Goal: Transaction & Acquisition: Purchase product/service

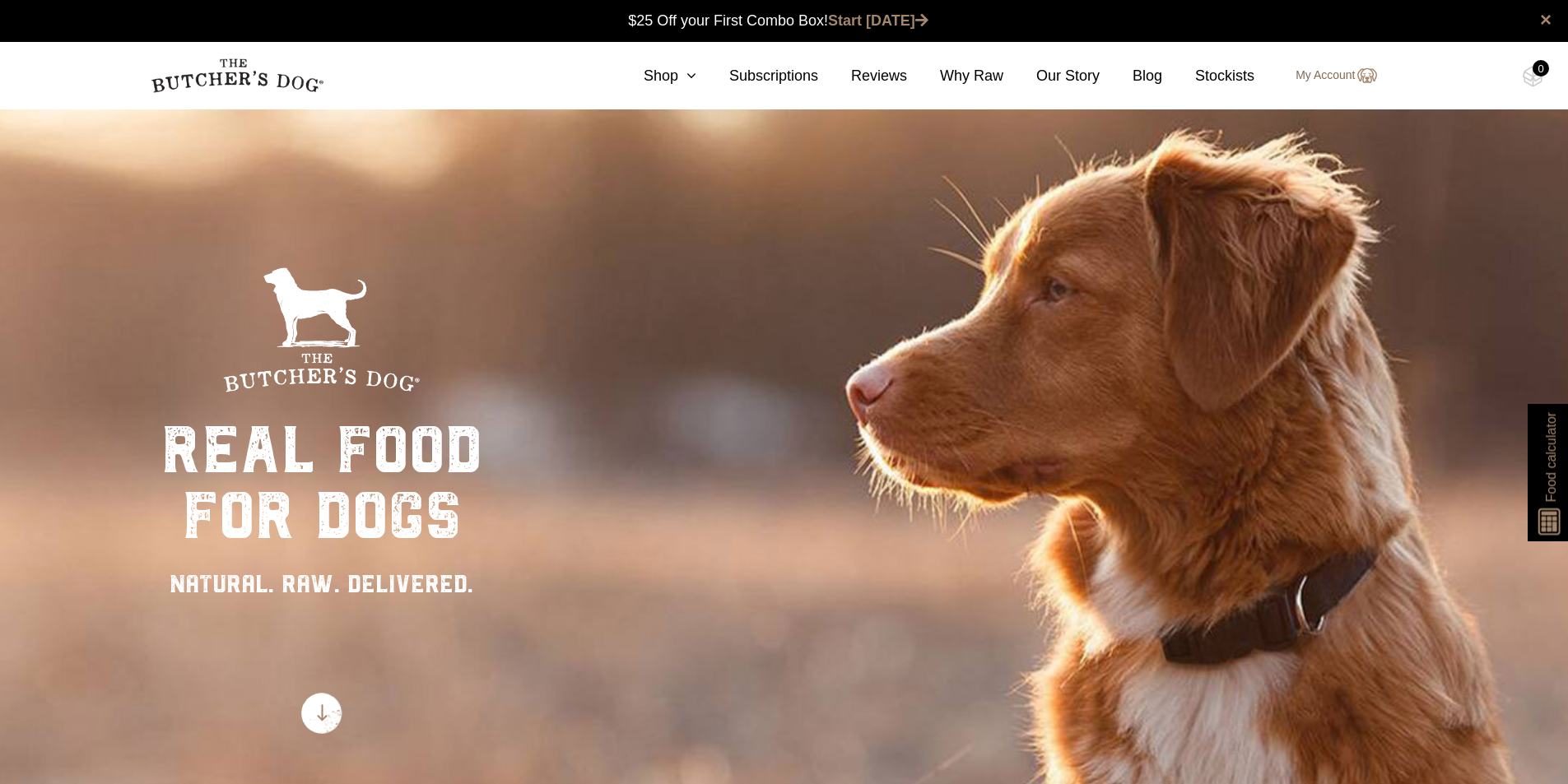
click at [1335, 77] on link "My Account" at bounding box center [1328, 76] width 97 height 20
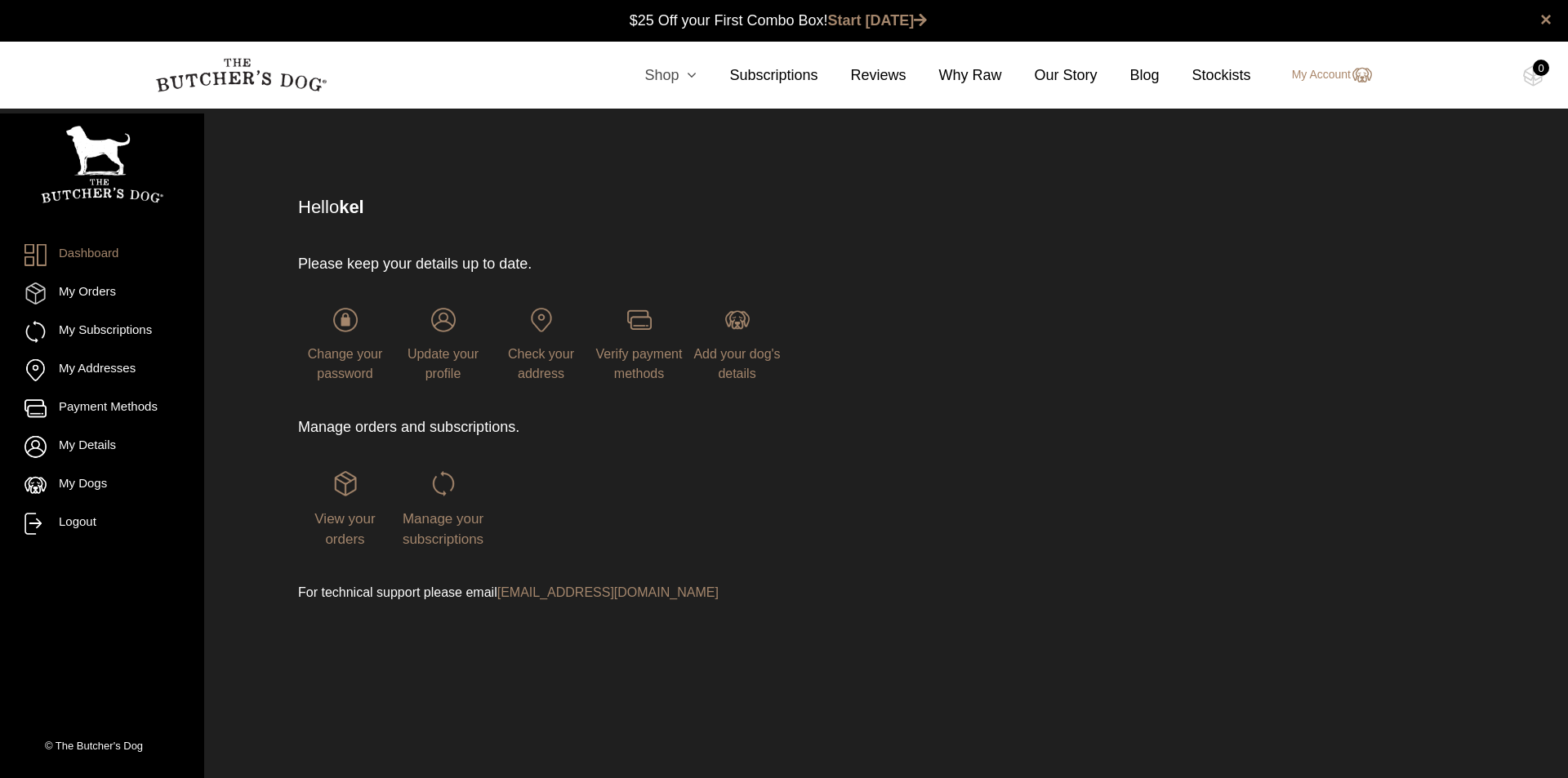
click at [689, 74] on link "Shop" at bounding box center [654, 75] width 85 height 22
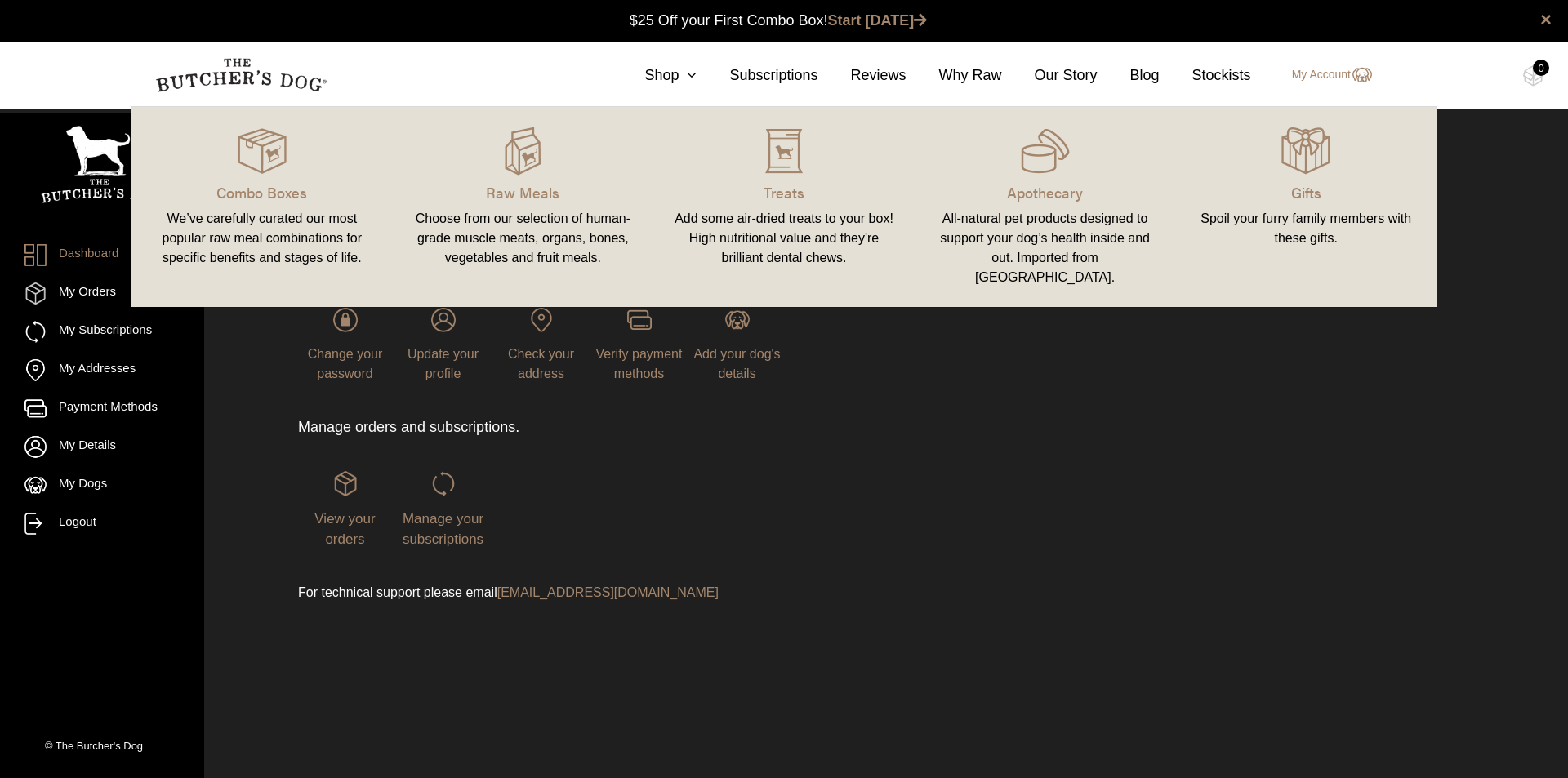
click at [518, 204] on link "Raw Meals Choose from our selection of human-grade muscle meats, organs, bones,…" at bounding box center [523, 207] width 262 height 167
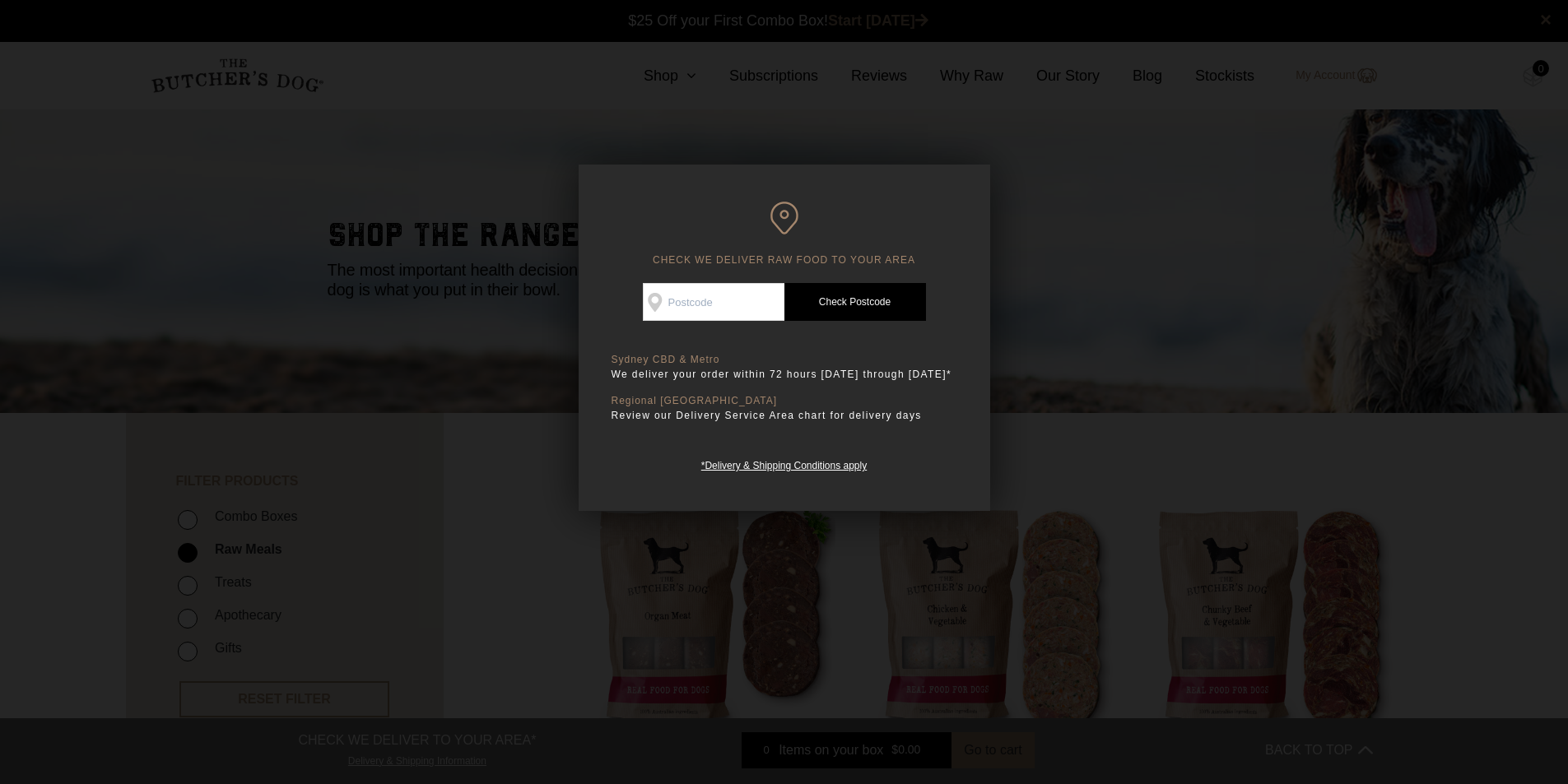
click at [673, 301] on input "Check Availability At" at bounding box center [713, 301] width 142 height 38
type input "3228"
click at [860, 295] on link "Check Postcode" at bounding box center [855, 301] width 142 height 38
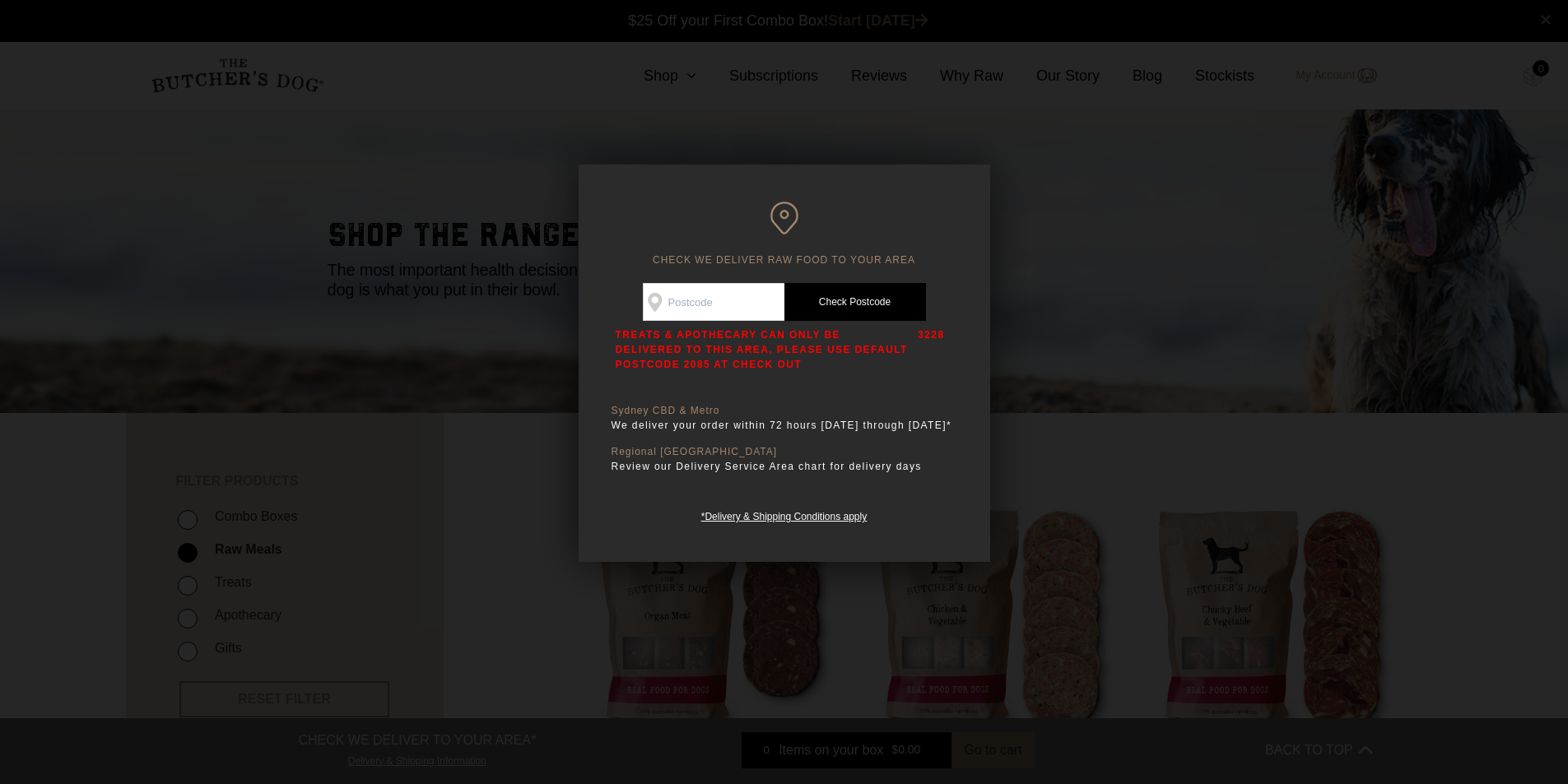
click at [1118, 223] on div at bounding box center [784, 392] width 1568 height 784
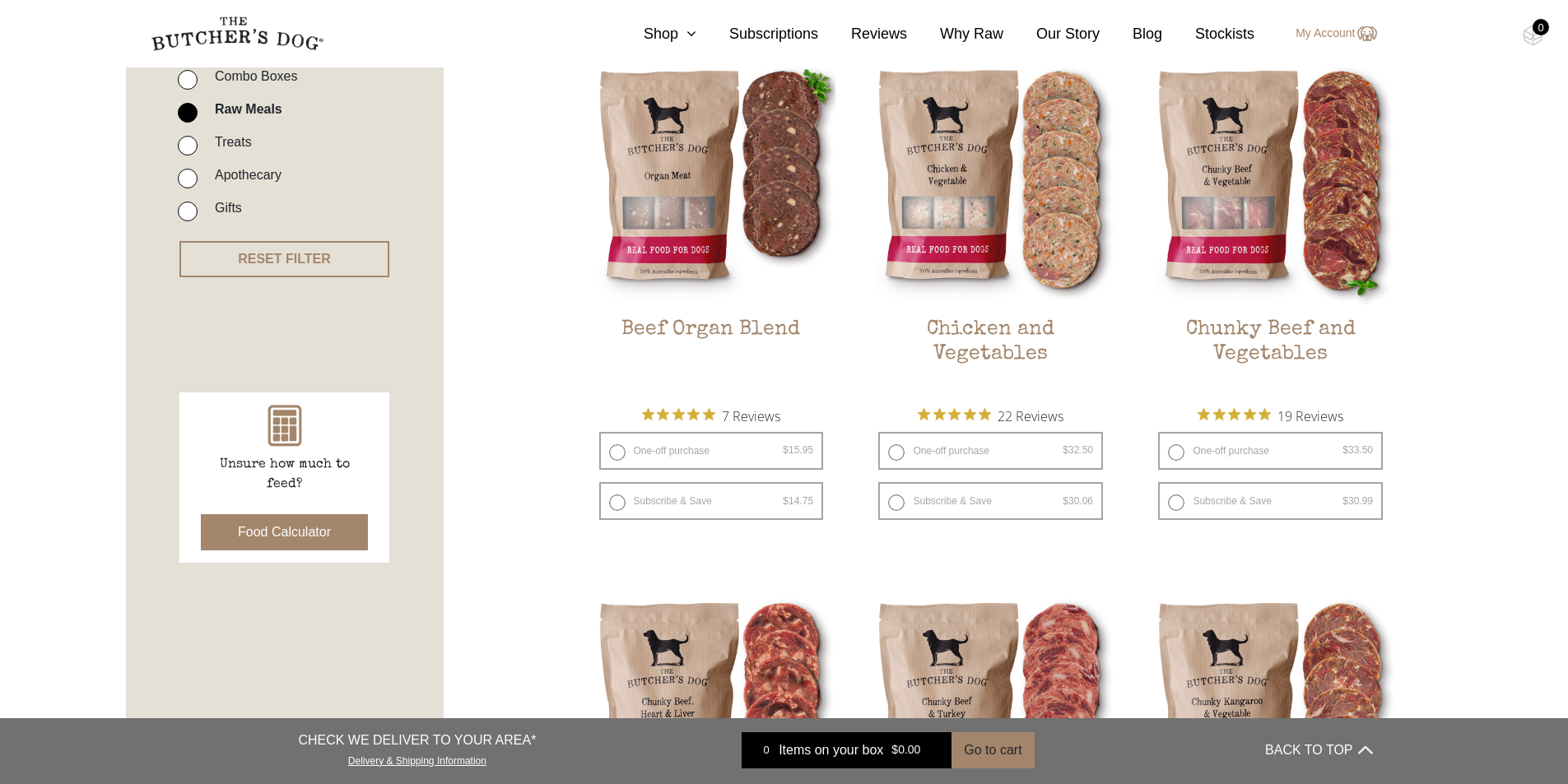
scroll to position [411, 0]
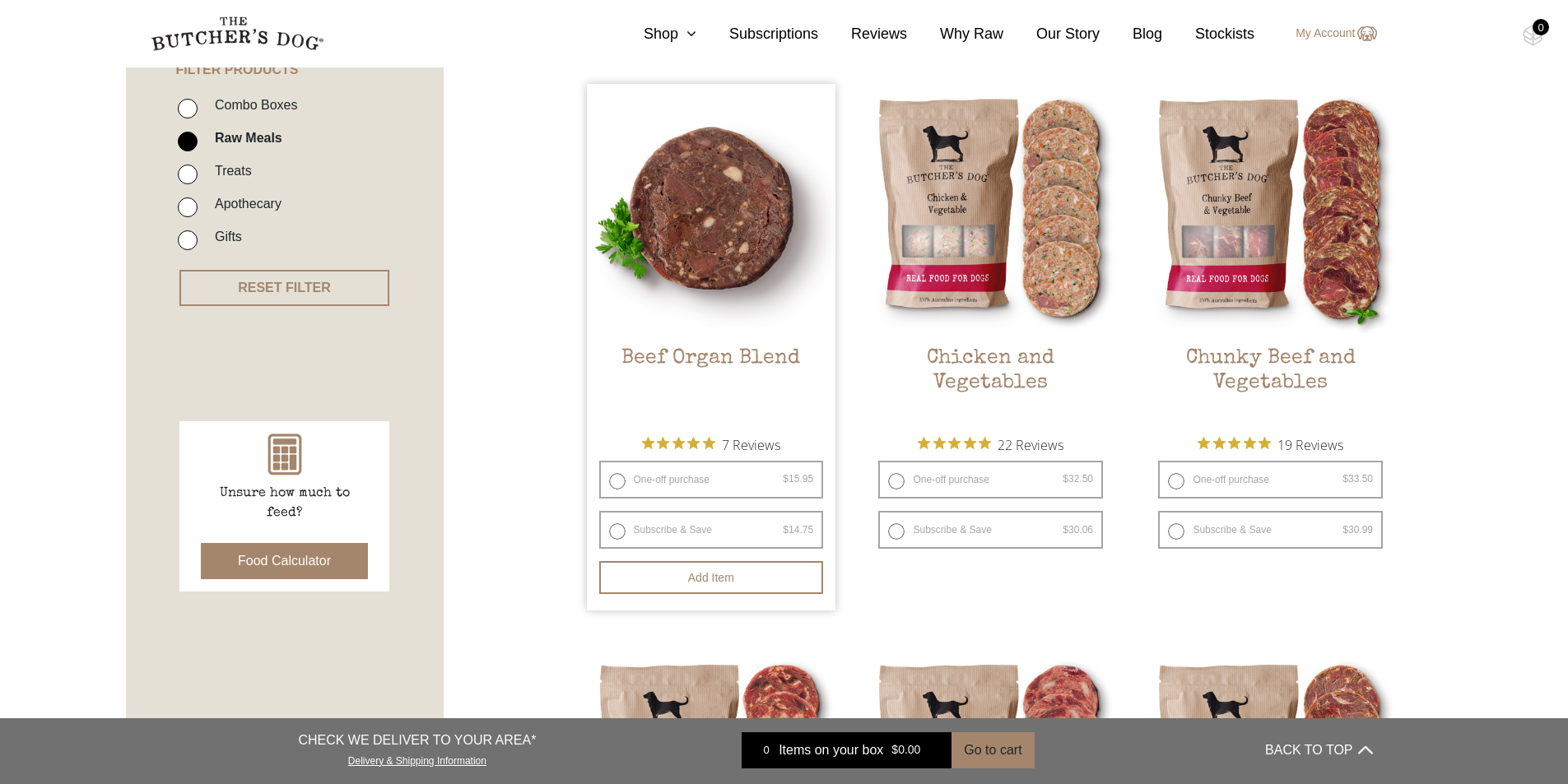
click at [620, 479] on label "One-off purchase $ 15.95 — or subscribe and save 7.5%" at bounding box center [711, 479] width 224 height 38
radio input "true"
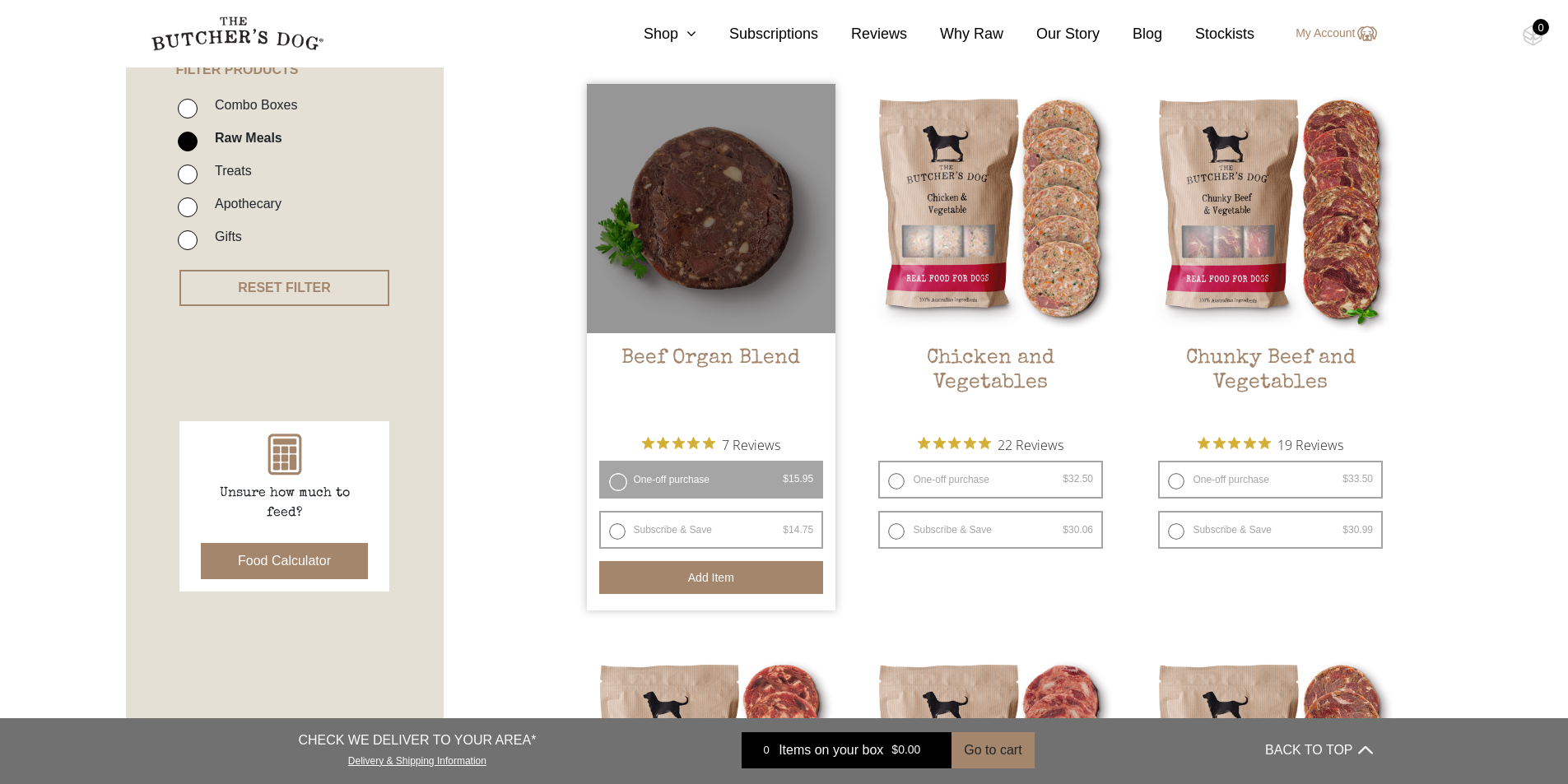
click at [729, 580] on button "Add item" at bounding box center [711, 577] width 224 height 33
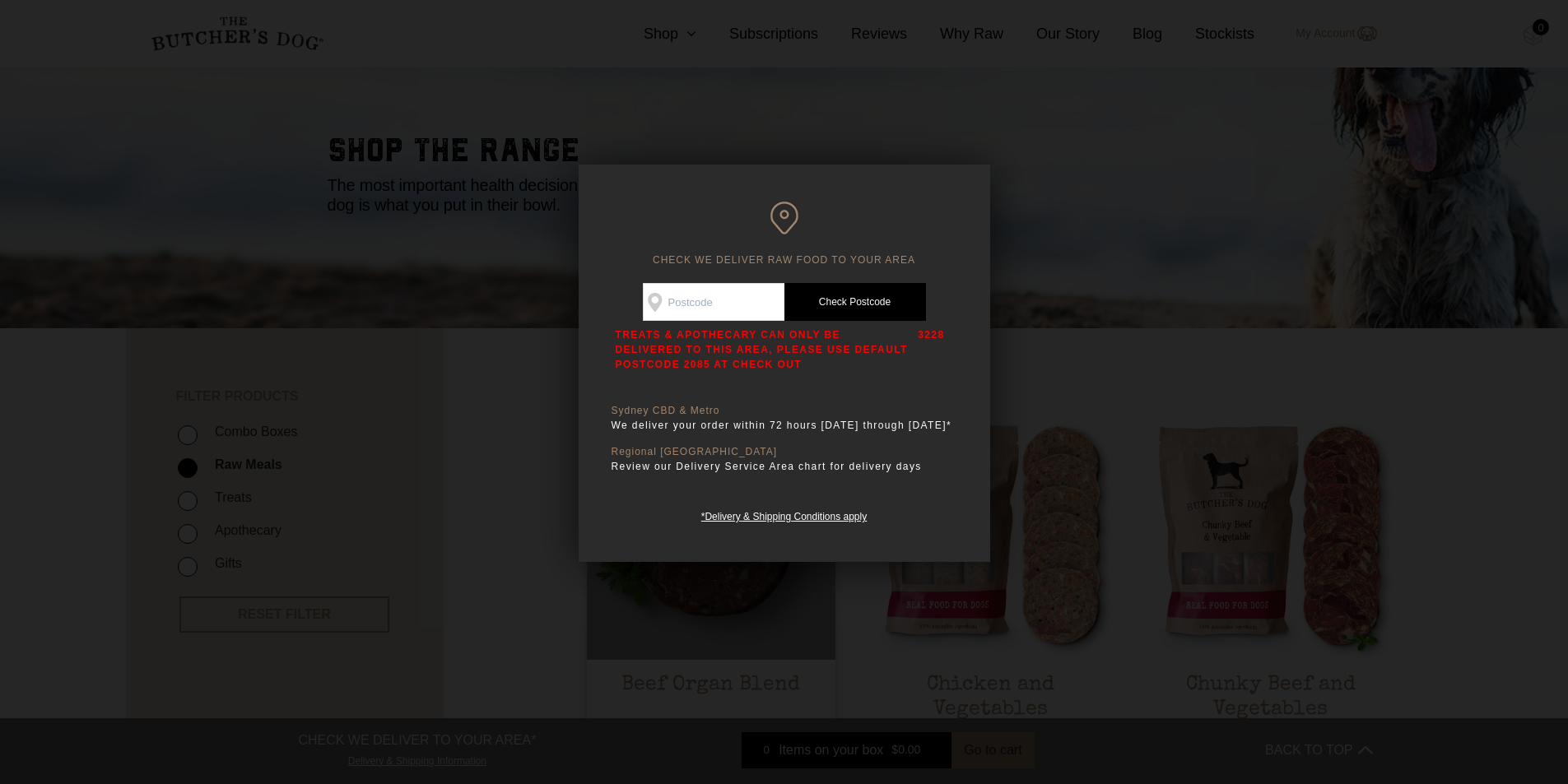
scroll to position [83, 0]
click at [1104, 409] on div at bounding box center [784, 392] width 1568 height 784
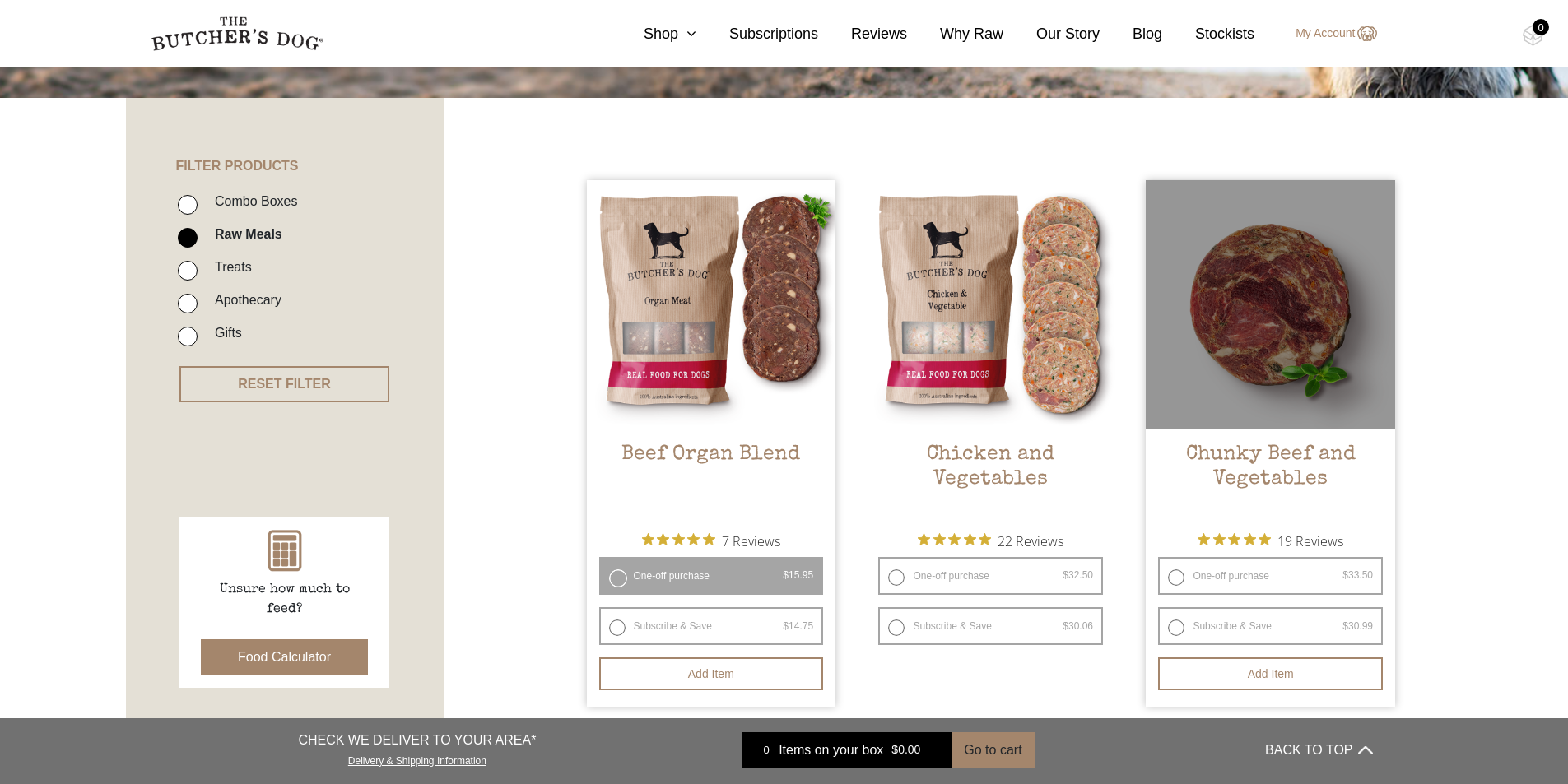
scroll to position [329, 0]
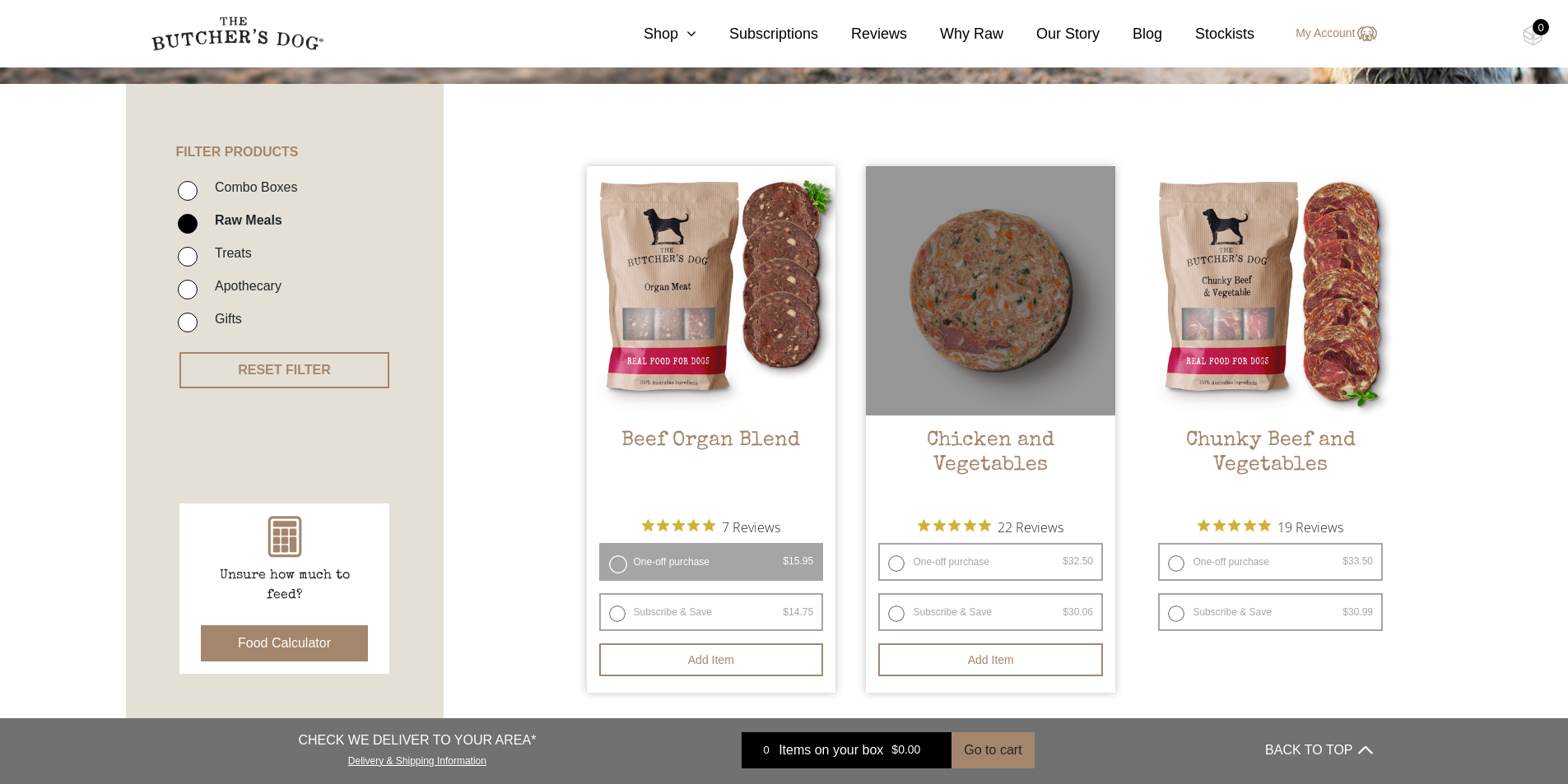
drag, startPoint x: 895, startPoint y: 559, endPoint x: 939, endPoint y: 596, distance: 57.5
click at [895, 560] on label "One-off purchase $ 32.50 — or subscribe and save 7.5%" at bounding box center [991, 561] width 224 height 38
radio input "true"
radio input "false"
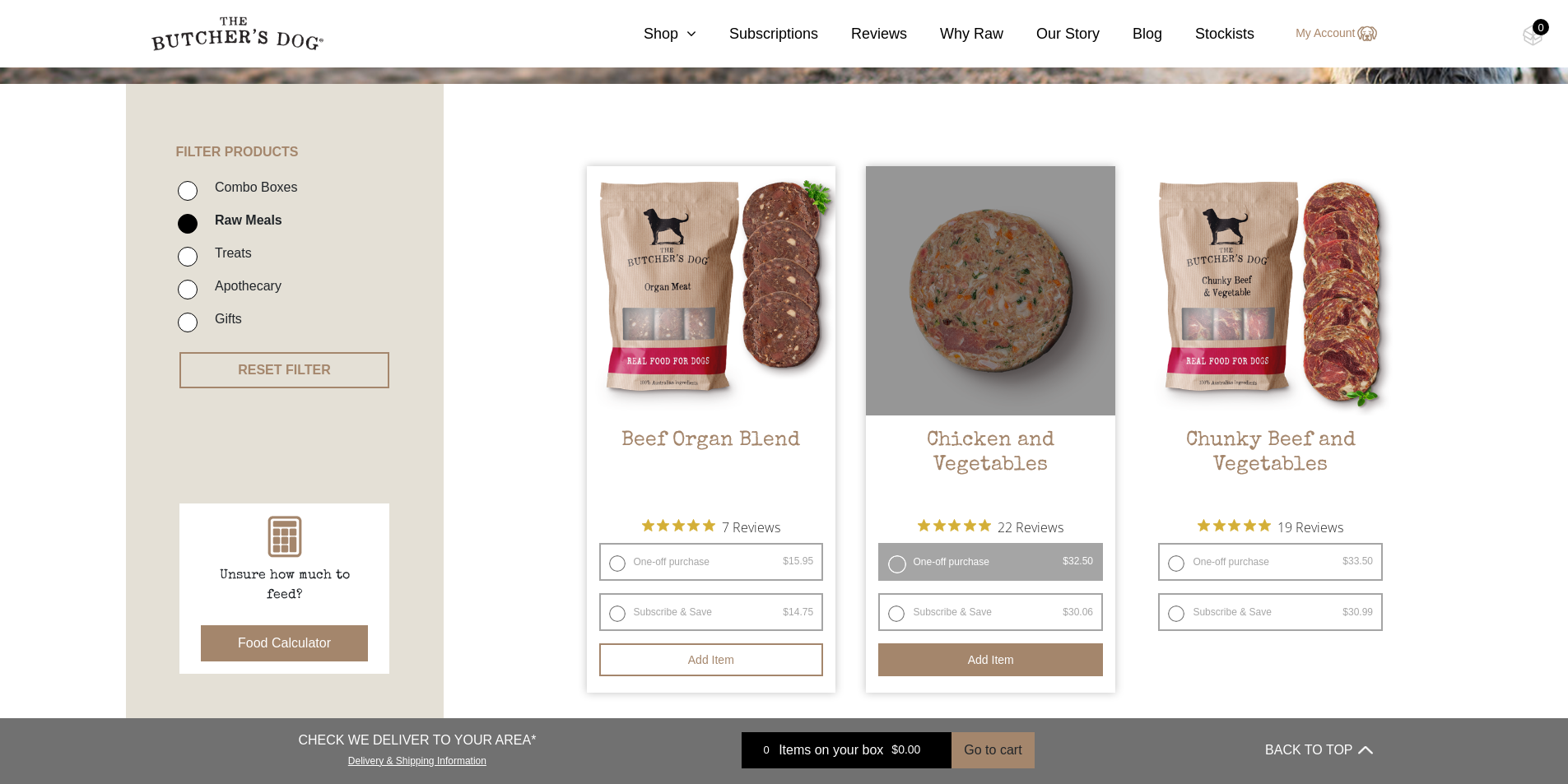
click at [1001, 656] on button "Add item" at bounding box center [991, 659] width 224 height 33
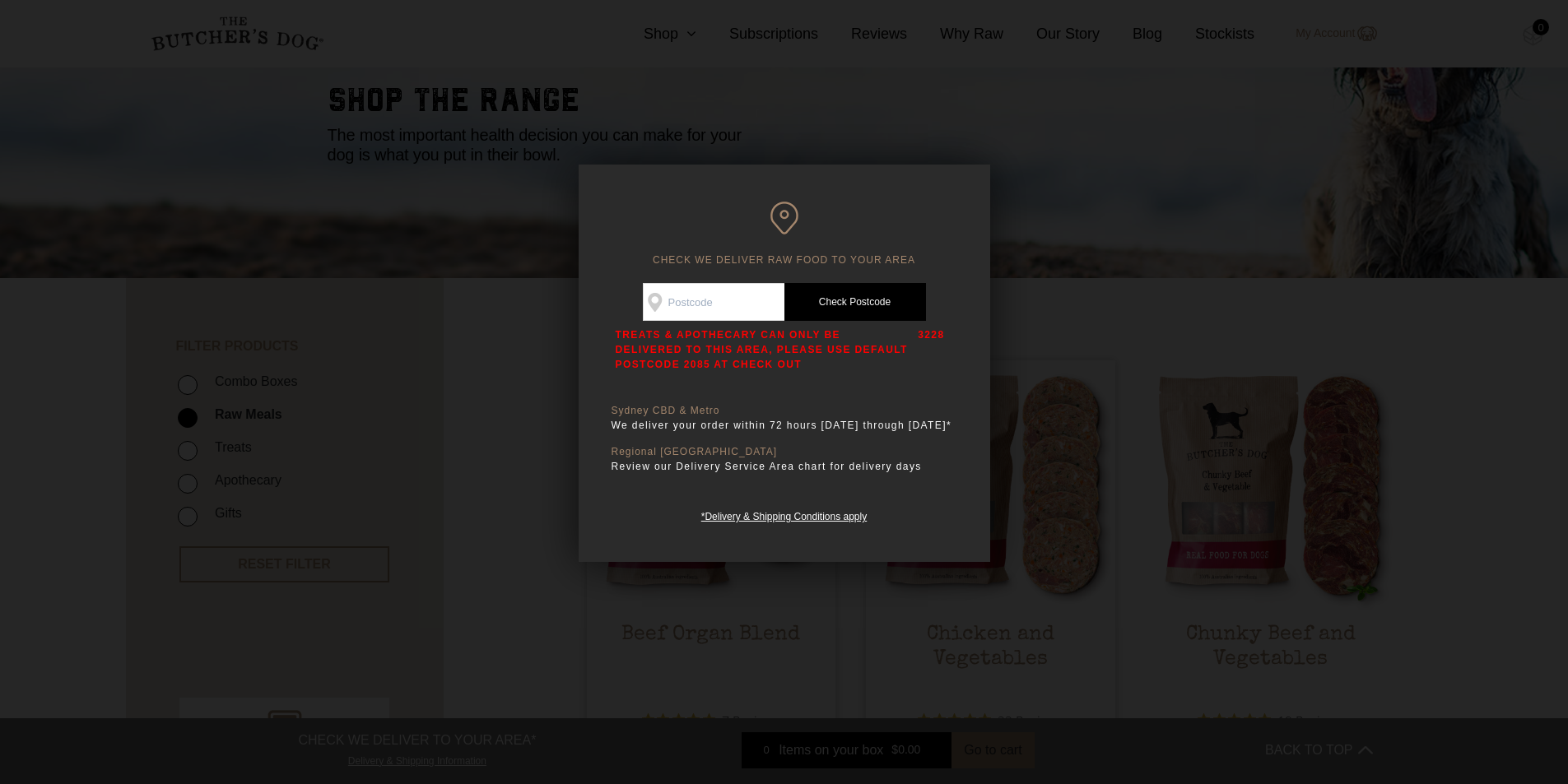
scroll to position [83, 0]
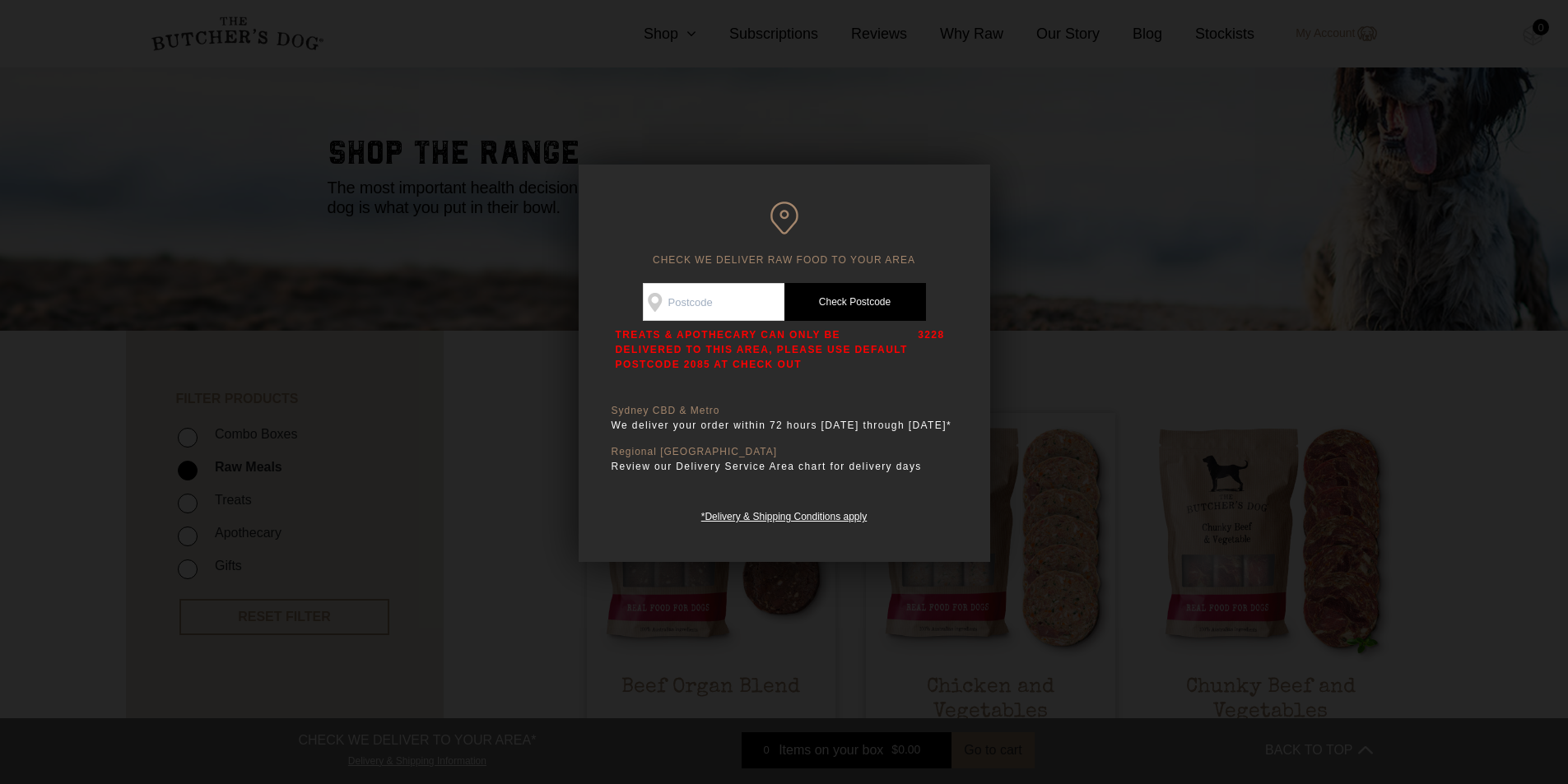
click at [700, 301] on input "Check Availability At" at bounding box center [713, 301] width 142 height 38
type input "3228"
click at [859, 302] on link "Check Postcode" at bounding box center [855, 301] width 142 height 38
click at [323, 278] on div at bounding box center [784, 392] width 1568 height 784
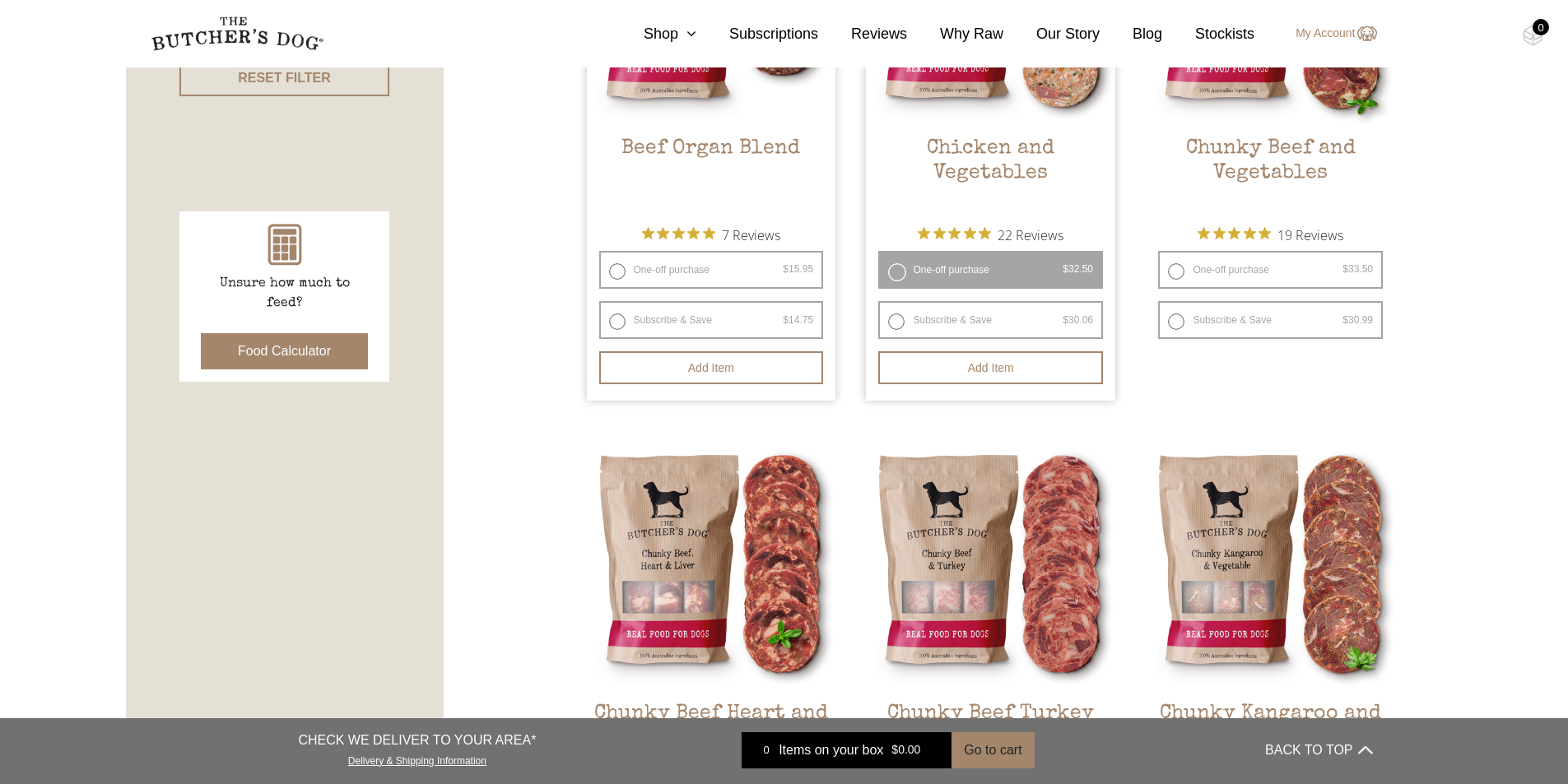
scroll to position [411, 0]
